Goal: Task Accomplishment & Management: Complete application form

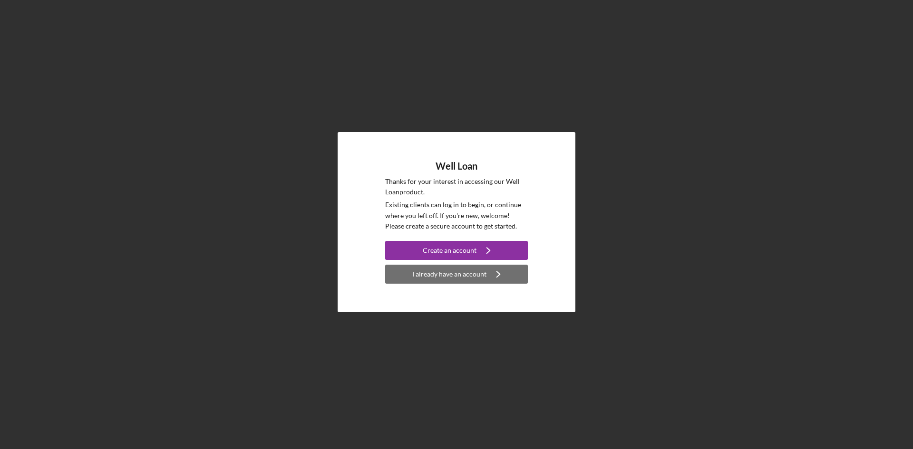
click at [450, 270] on div "I already have an account" at bounding box center [449, 274] width 74 height 19
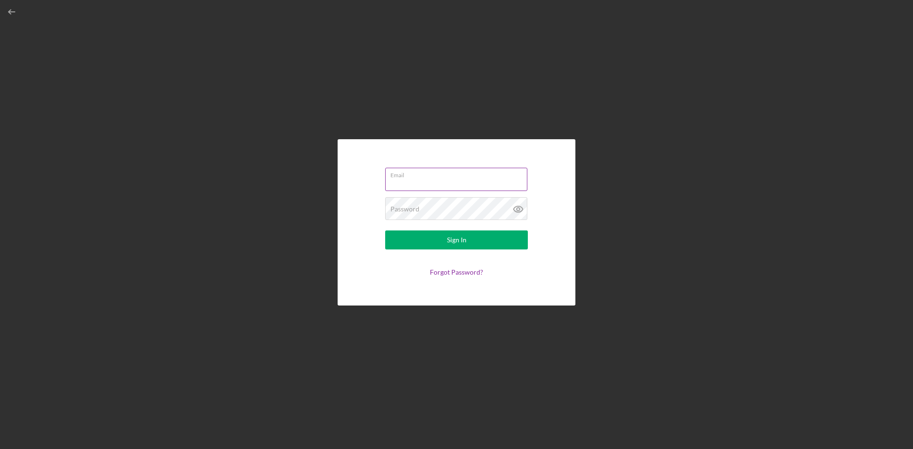
click at [441, 179] on div "Email" at bounding box center [456, 180] width 143 height 24
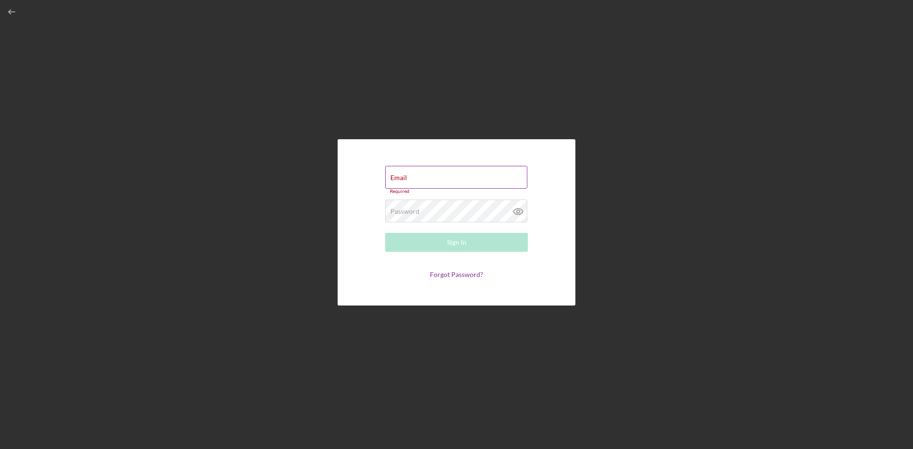
click at [444, 177] on input "Email" at bounding box center [456, 177] width 142 height 23
type input "[EMAIL_ADDRESS][DOMAIN_NAME]"
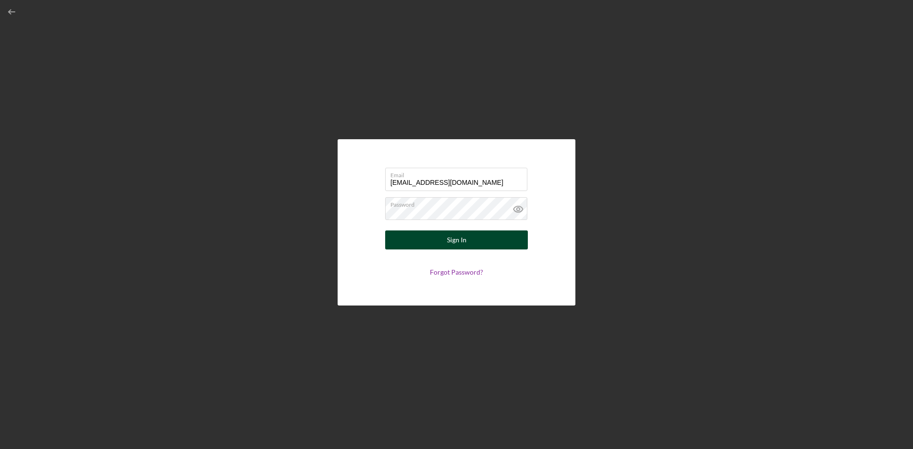
click at [509, 233] on button "Sign In" at bounding box center [456, 240] width 143 height 19
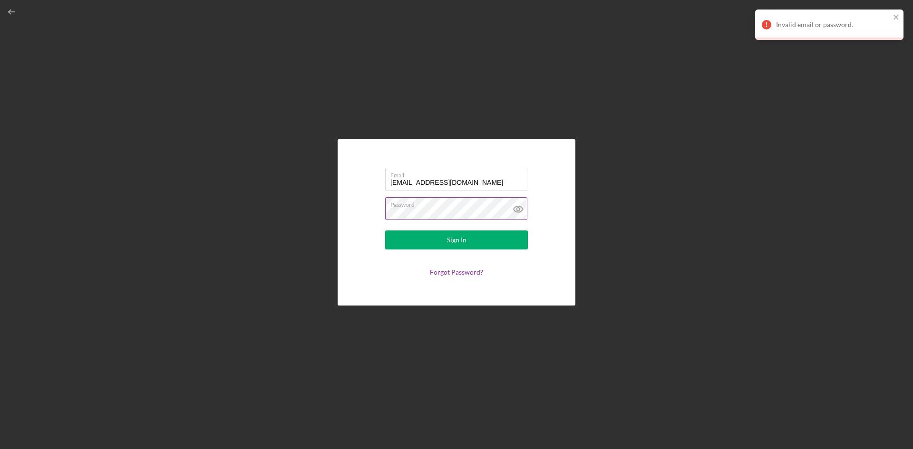
click at [485, 207] on label "Password" at bounding box center [458, 203] width 137 height 10
click at [471, 238] on button "Sign In" at bounding box center [456, 240] width 143 height 19
click at [514, 211] on icon at bounding box center [517, 209] width 9 height 6
click at [440, 239] on button "Sign In" at bounding box center [456, 240] width 143 height 19
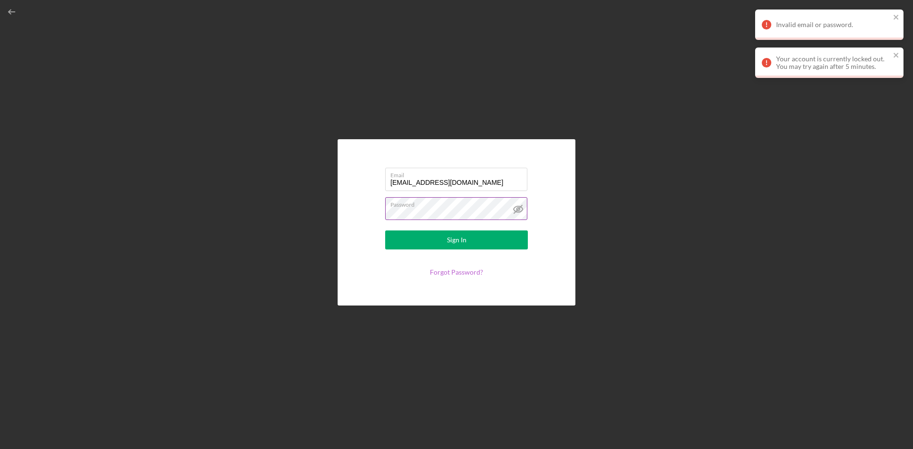
click at [441, 272] on link "Forgot Password?" at bounding box center [456, 272] width 53 height 8
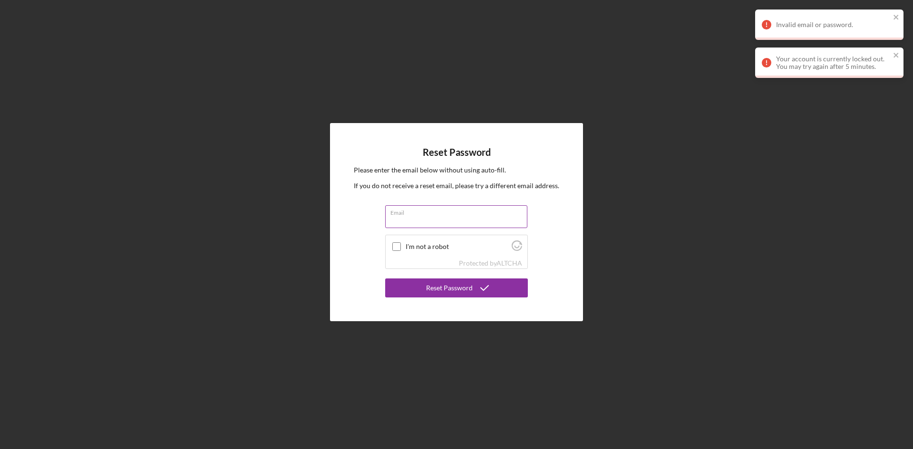
click at [442, 216] on input "Email" at bounding box center [456, 216] width 142 height 23
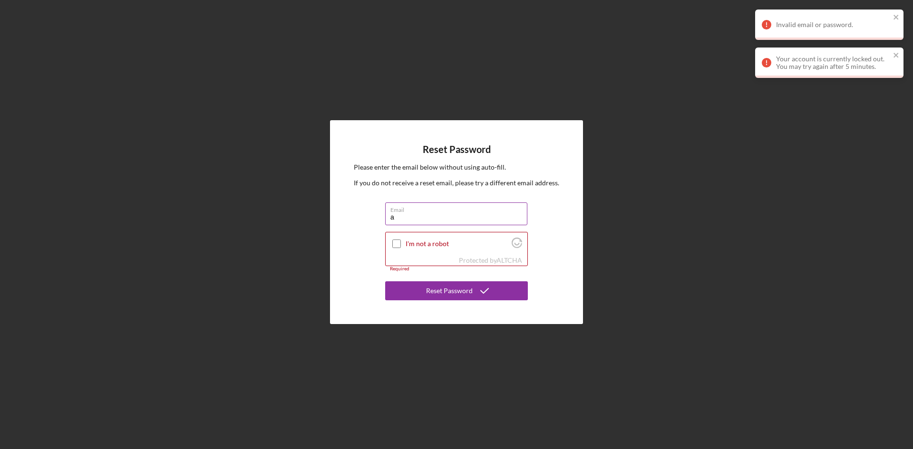
type input "[EMAIL_ADDRESS][DOMAIN_NAME]"
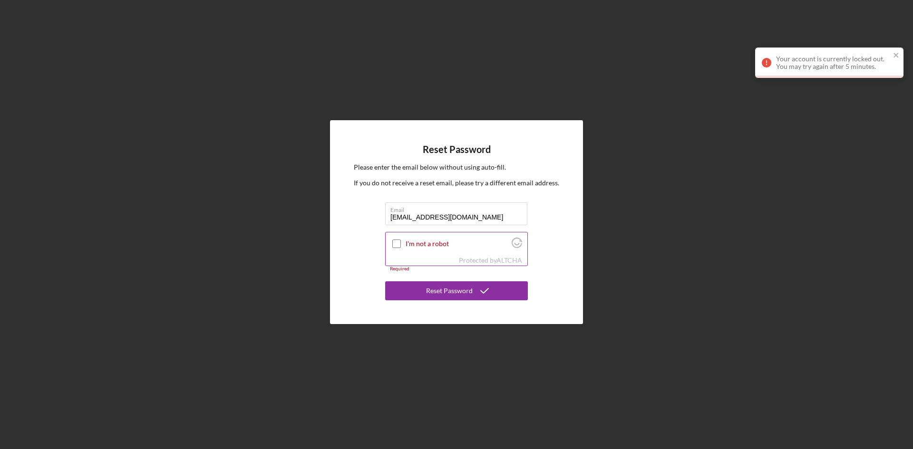
click at [395, 244] on input "I'm not a robot" at bounding box center [396, 244] width 9 height 9
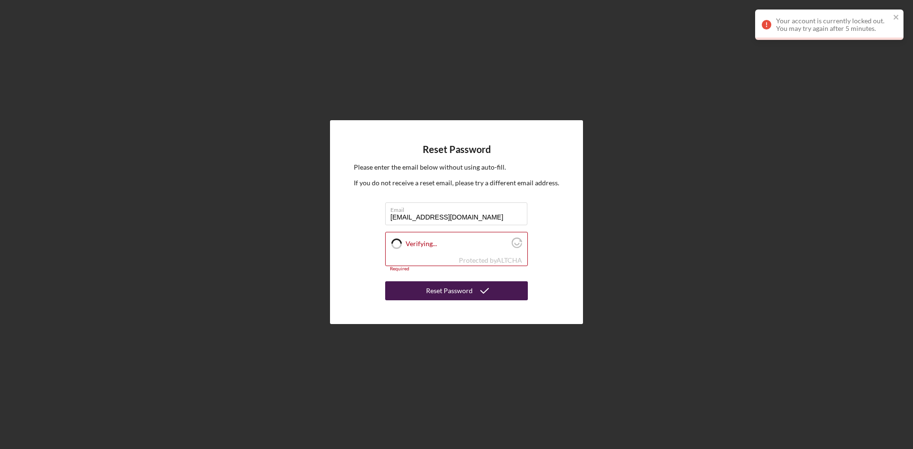
checkbox input "true"
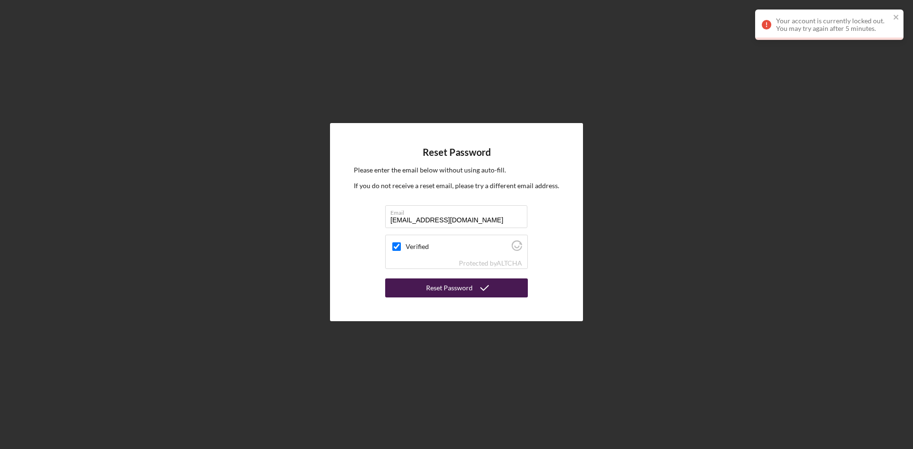
click at [465, 290] on div "Reset Password" at bounding box center [449, 288] width 47 height 19
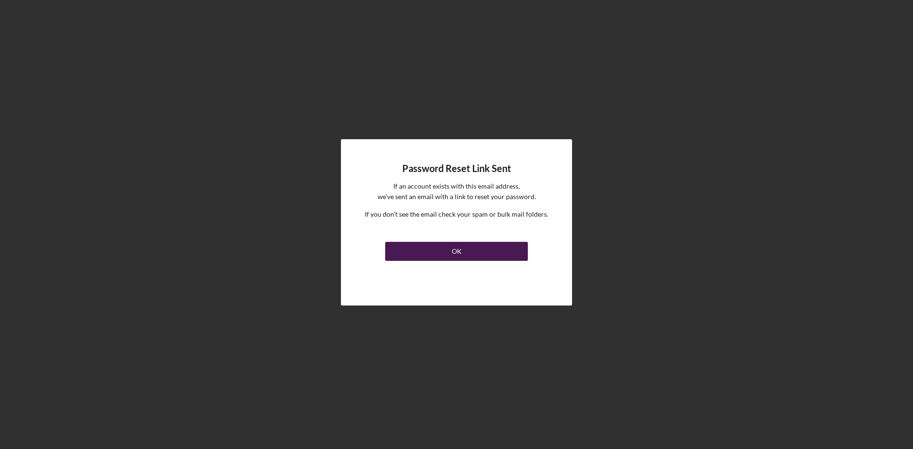
click at [484, 254] on button "OK" at bounding box center [456, 251] width 143 height 19
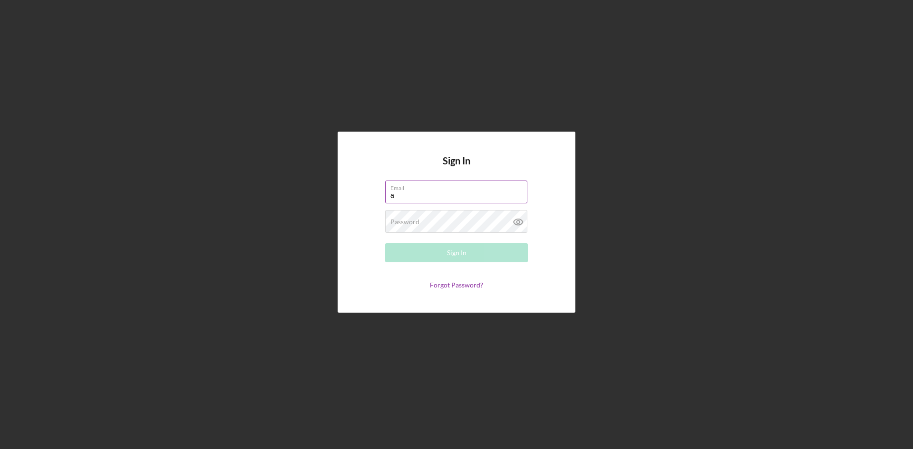
type input "[EMAIL_ADDRESS][DOMAIN_NAME]"
click at [522, 219] on icon at bounding box center [518, 222] width 24 height 24
click at [497, 249] on button "Sign In" at bounding box center [456, 252] width 143 height 19
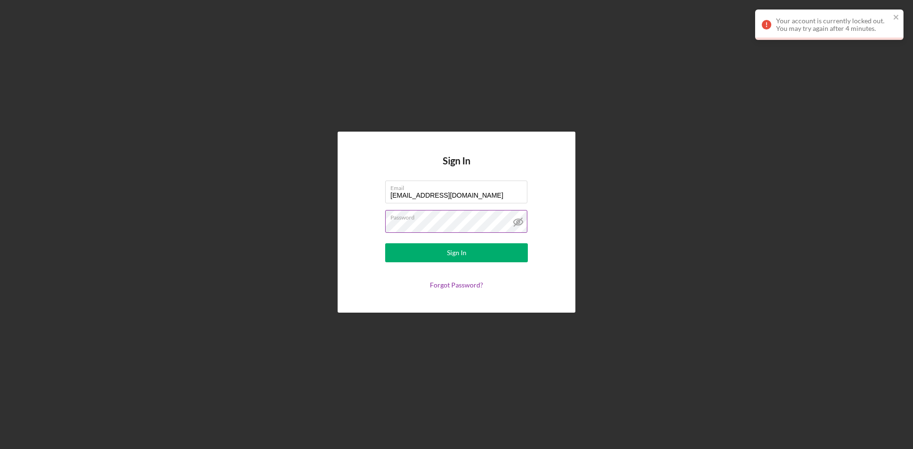
click at [688, 54] on div "Sign In Email [EMAIL_ADDRESS][DOMAIN_NAME] Password Sign In Forgot Password?" at bounding box center [456, 222] width 903 height 445
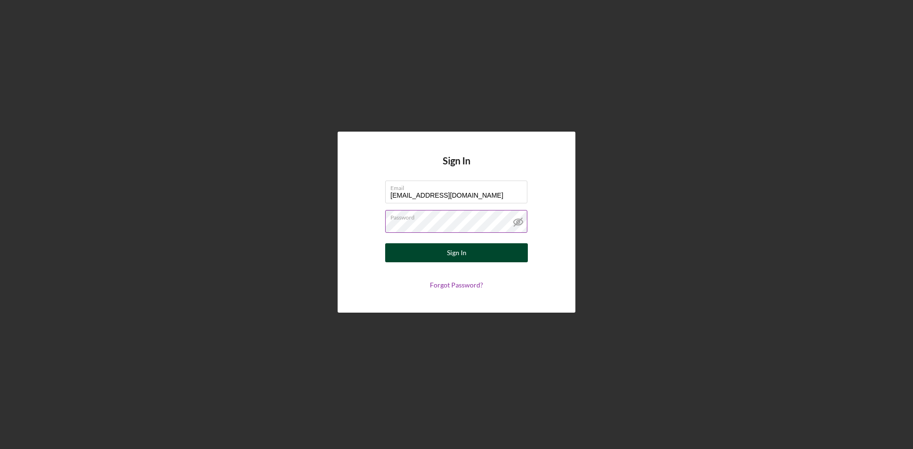
click at [488, 252] on button "Sign In" at bounding box center [456, 252] width 143 height 19
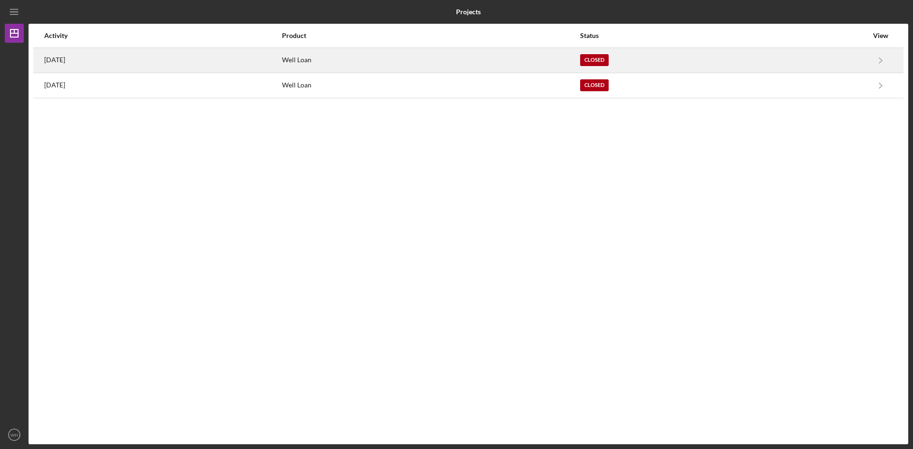
click at [638, 59] on div "Closed" at bounding box center [724, 60] width 288 height 24
